Goal: Information Seeking & Learning: Learn about a topic

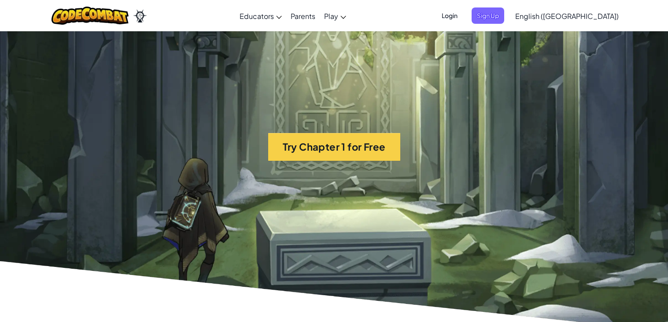
scroll to position [2025, 0]
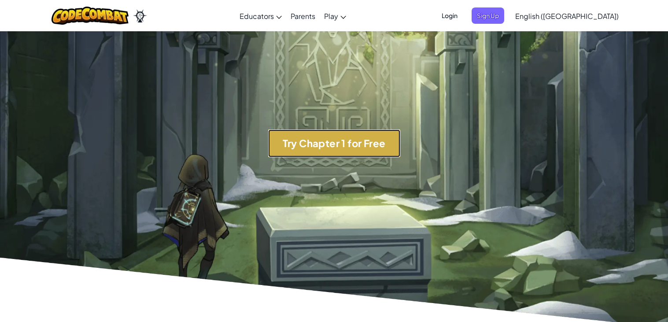
click at [362, 149] on button "Try Chapter 1 for Free" at bounding box center [334, 143] width 132 height 28
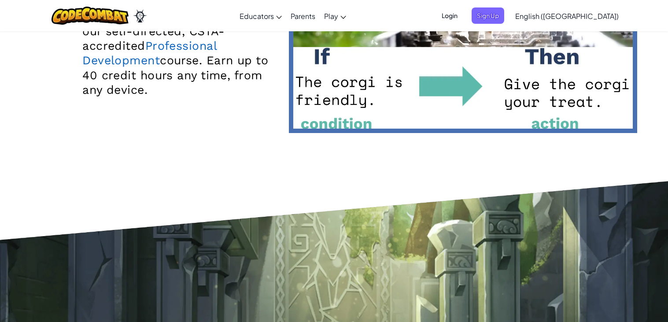
scroll to position [0, 0]
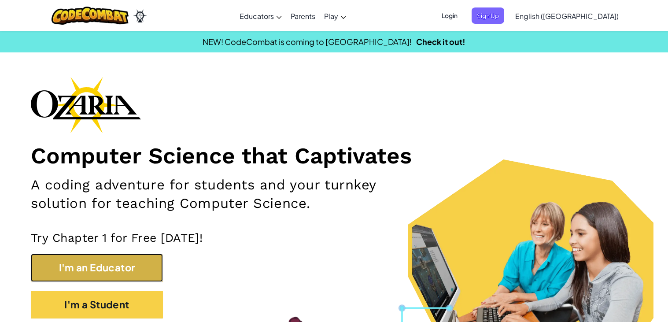
click at [151, 266] on button "I'm an Educator" at bounding box center [97, 268] width 132 height 28
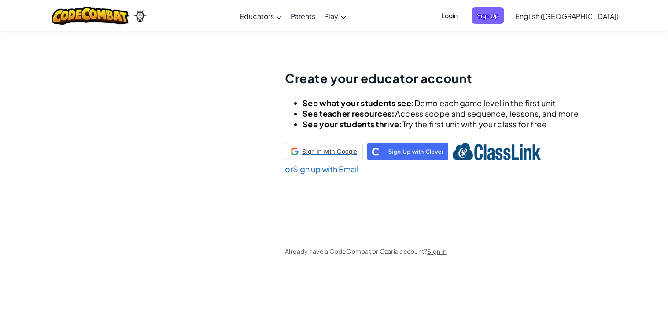
scroll to position [30, 0]
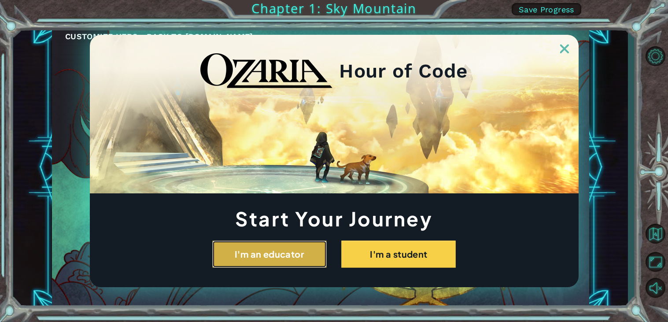
click at [307, 265] on button "I'm an educator" at bounding box center [269, 253] width 114 height 27
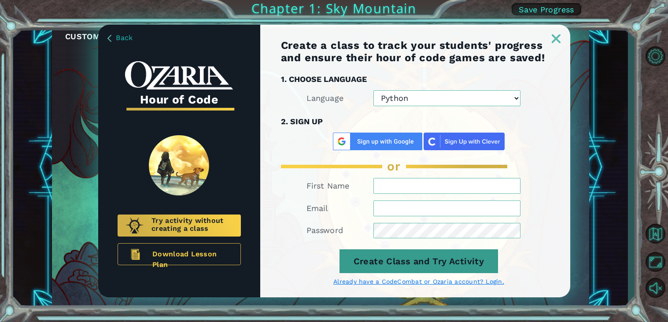
click at [426, 258] on button "Create Class and Try Activity" at bounding box center [418, 261] width 159 height 24
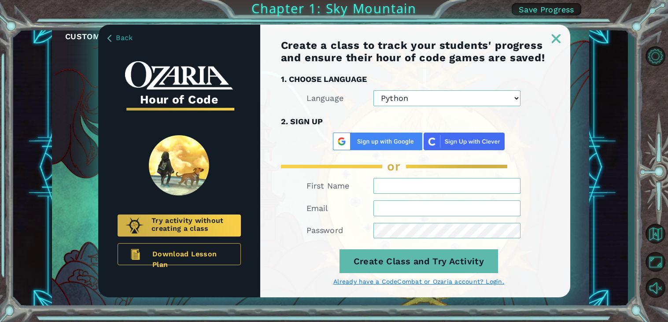
click at [551, 35] on img at bounding box center [555, 38] width 9 height 9
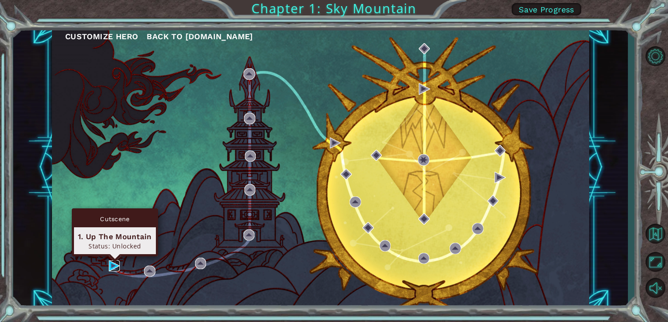
click at [113, 266] on img at bounding box center [114, 265] width 11 height 11
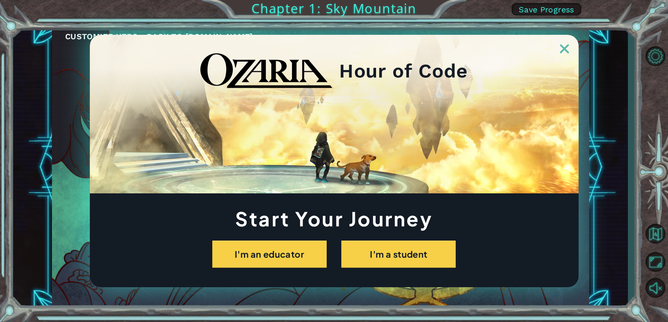
click at [561, 47] on img at bounding box center [564, 48] width 9 height 9
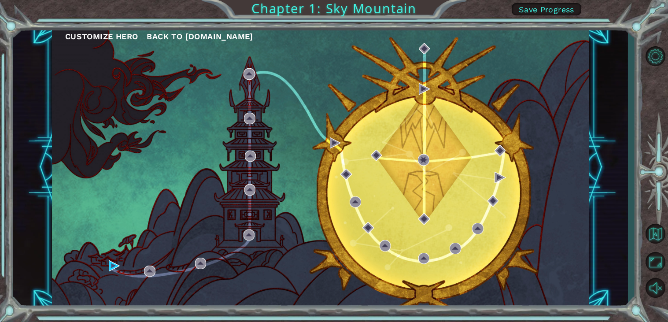
click at [538, 10] on span "Save Progress" at bounding box center [545, 9] width 55 height 9
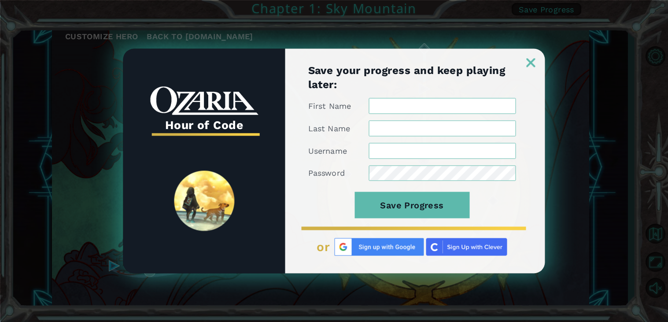
click at [533, 62] on img at bounding box center [530, 62] width 9 height 9
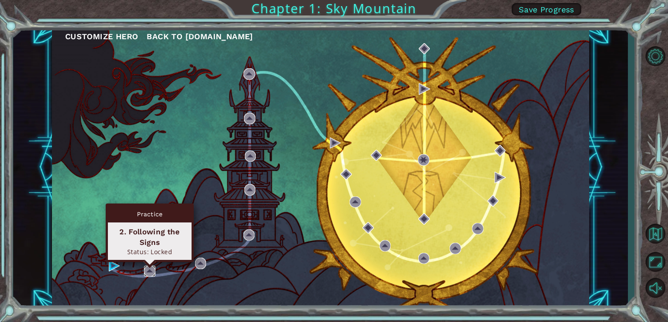
click at [144, 271] on img at bounding box center [149, 270] width 11 height 11
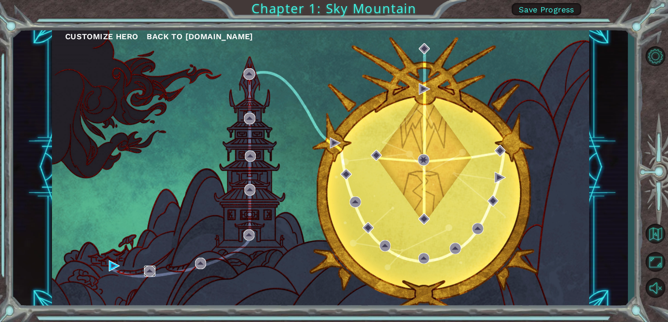
click at [144, 271] on img at bounding box center [149, 270] width 11 height 11
click at [152, 270] on img at bounding box center [149, 270] width 11 height 11
